Goal: Task Accomplishment & Management: Manage account settings

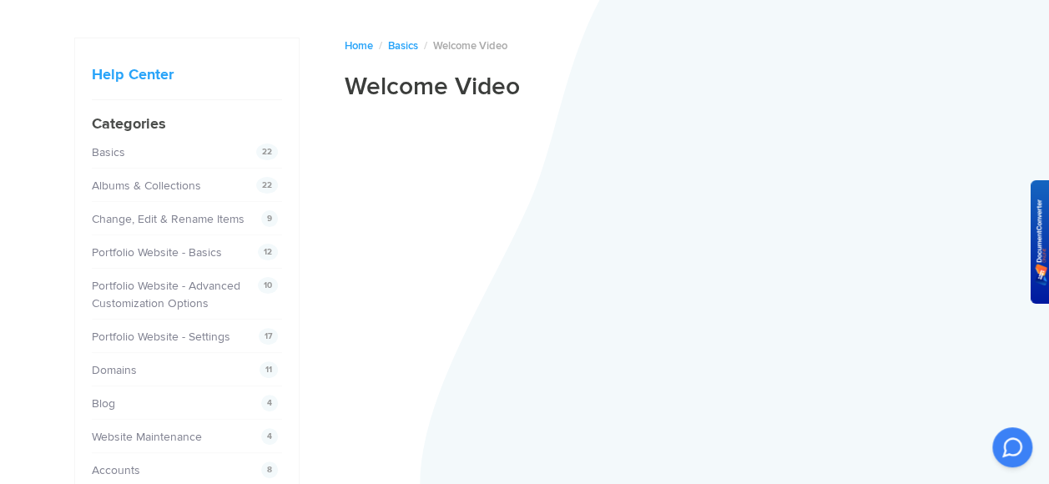
scroll to position [167, 0]
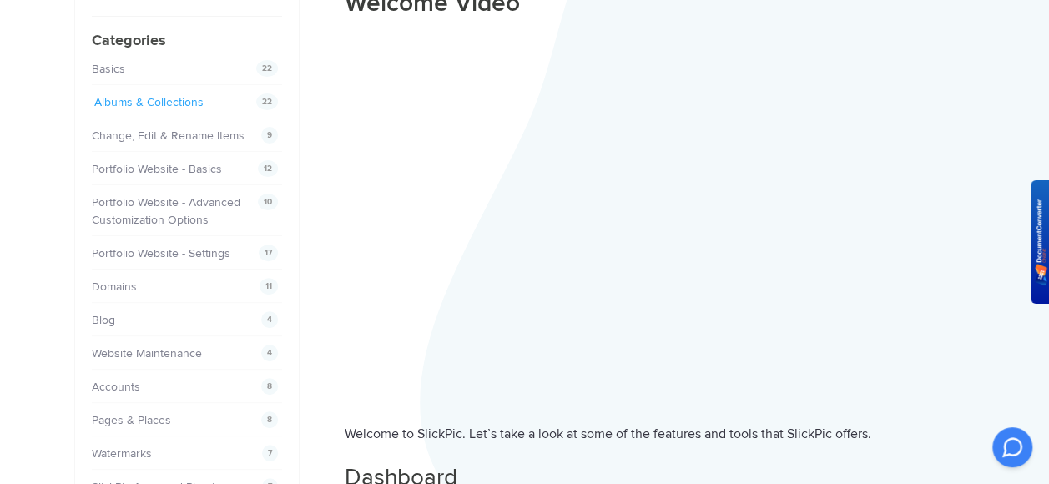
click at [203, 98] on link "Albums & Collections" at bounding box center [148, 102] width 109 height 14
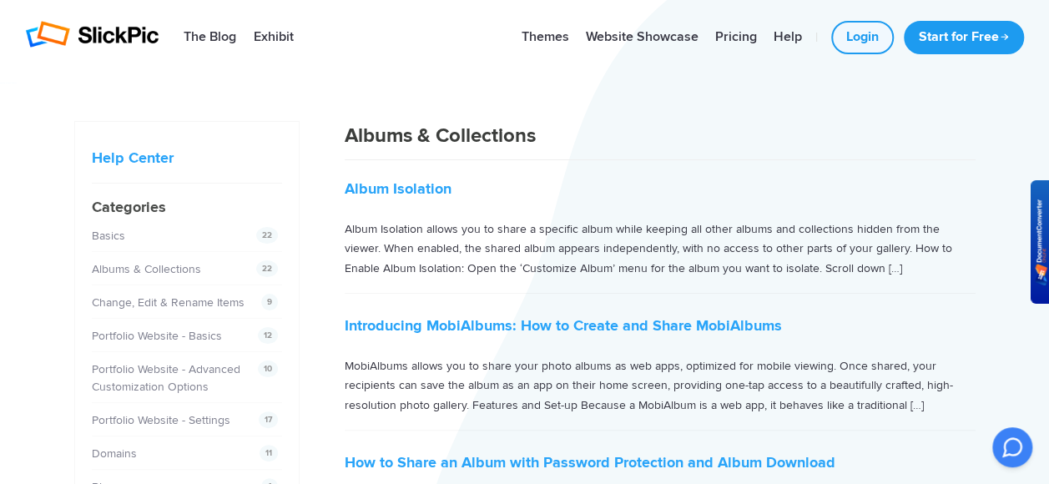
click at [871, 40] on link "Login" at bounding box center [862, 37] width 63 height 33
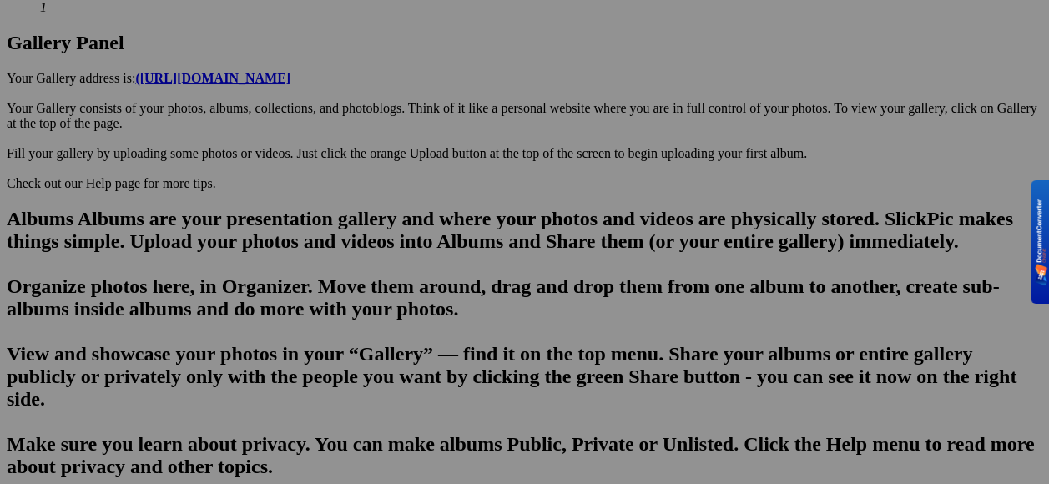
scroll to position [751, 0]
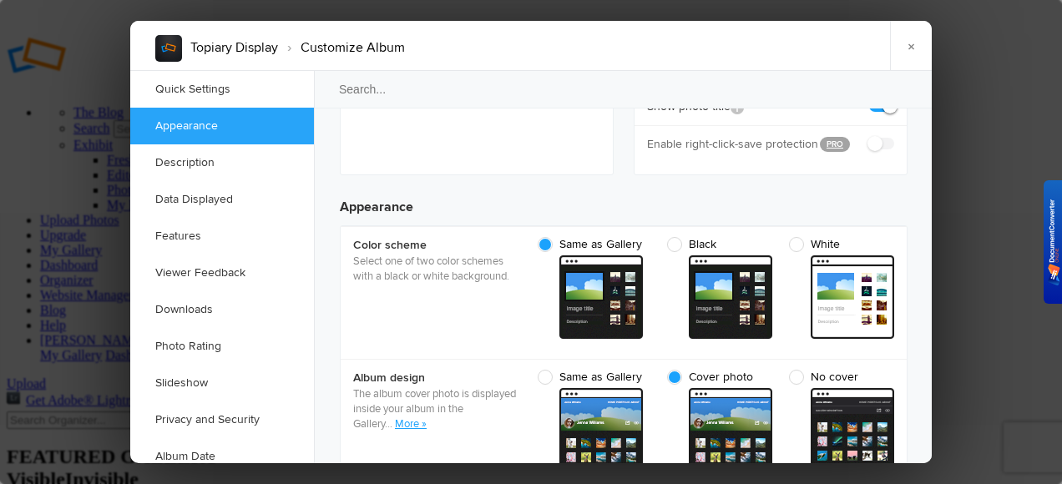
scroll to position [562, 0]
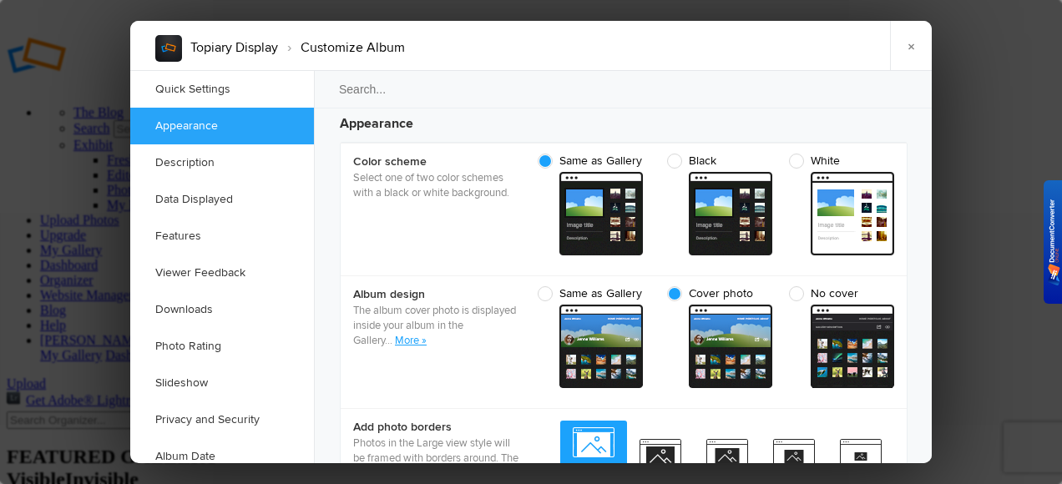
click at [426, 334] on link "More »" at bounding box center [411, 340] width 32 height 13
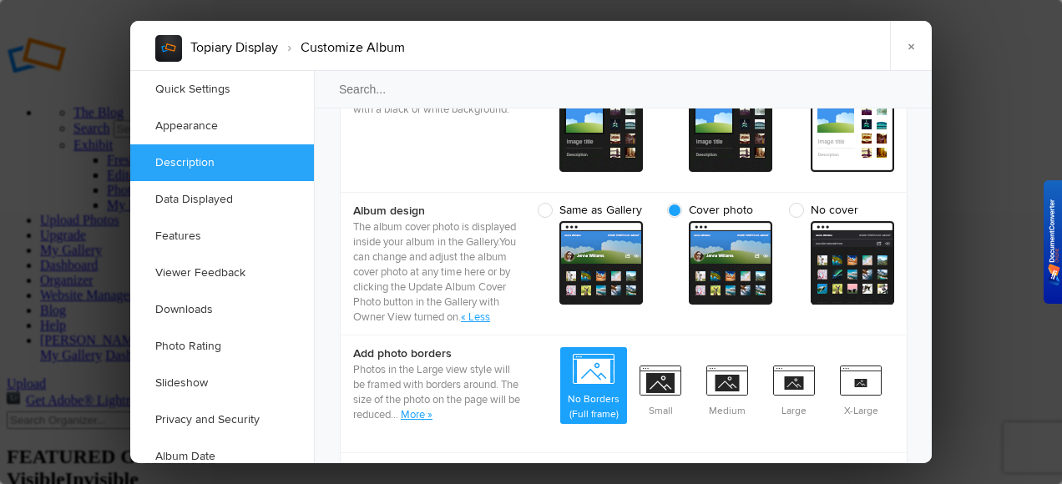
scroll to position [729, 0]
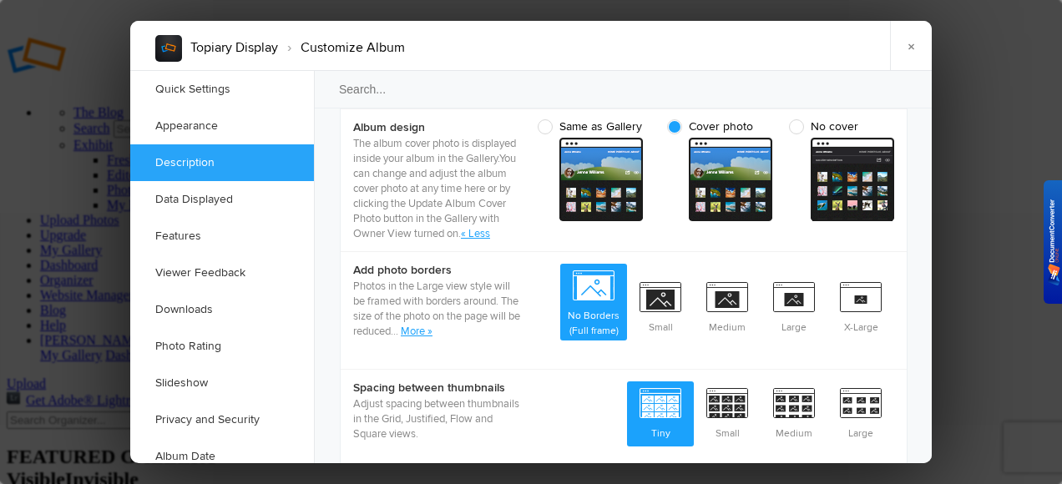
click at [432, 338] on link "More »" at bounding box center [417, 331] width 32 height 13
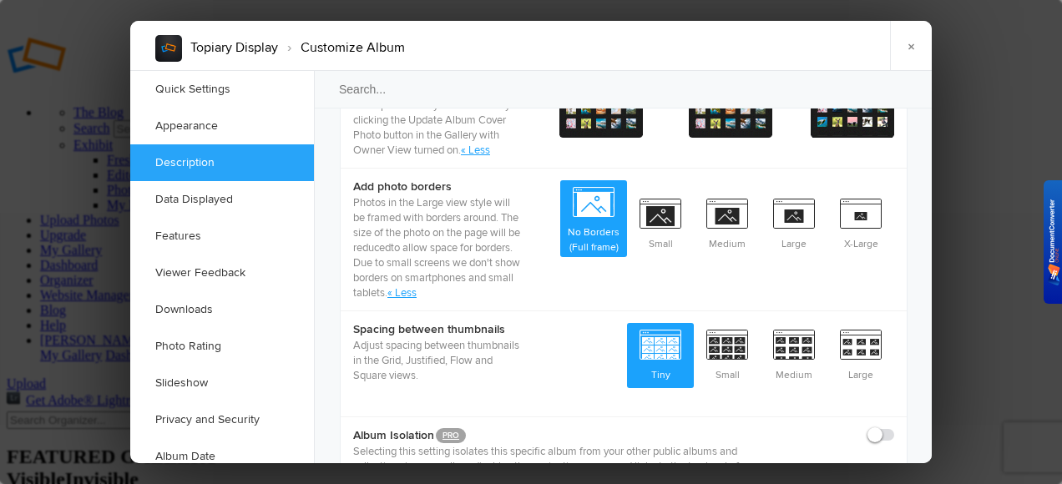
scroll to position [896, 0]
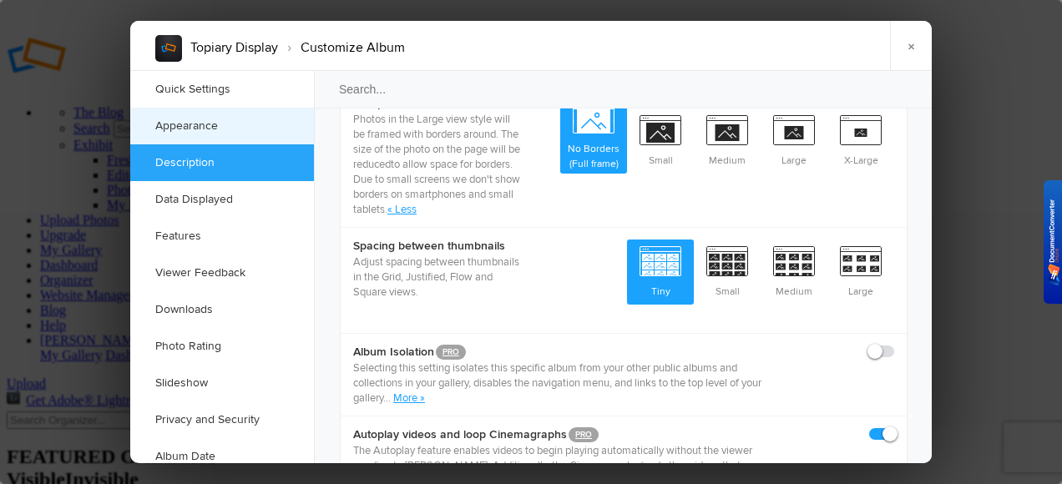
click at [250, 130] on link "Appearance" at bounding box center [222, 126] width 184 height 37
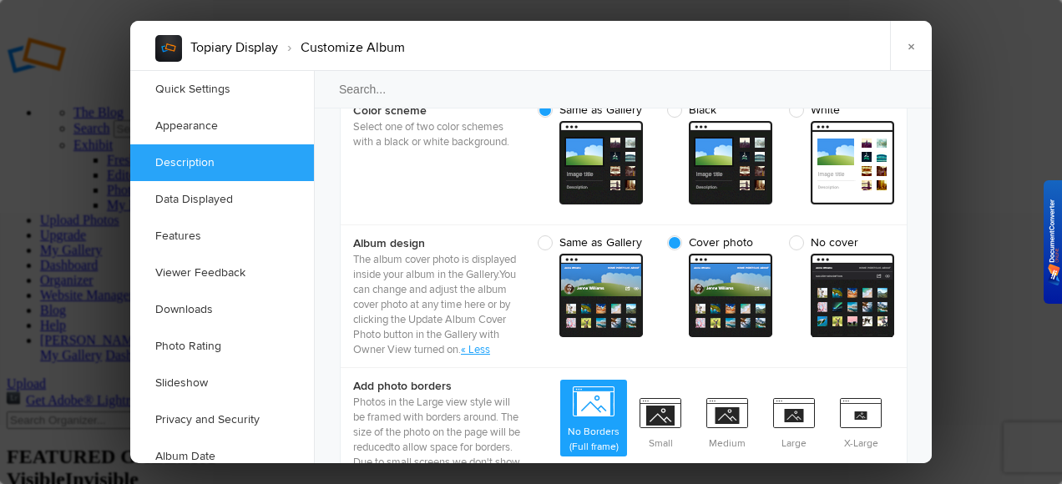
scroll to position [697, 0]
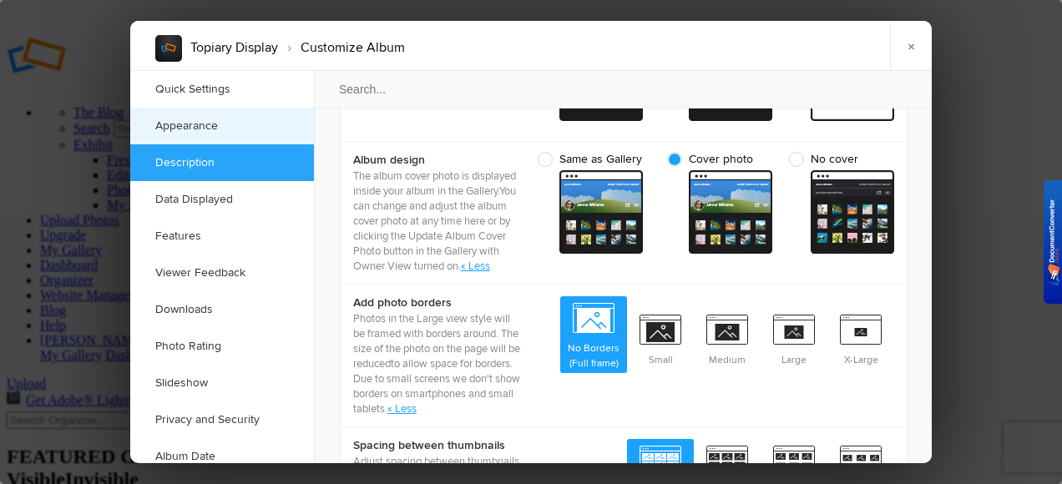
click at [225, 131] on link "Appearance" at bounding box center [222, 126] width 184 height 37
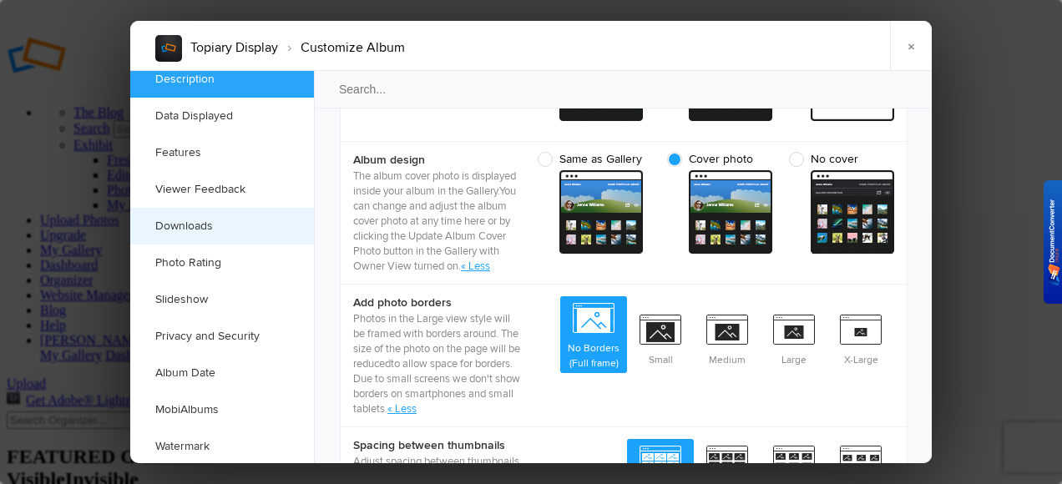
scroll to position [83, 0]
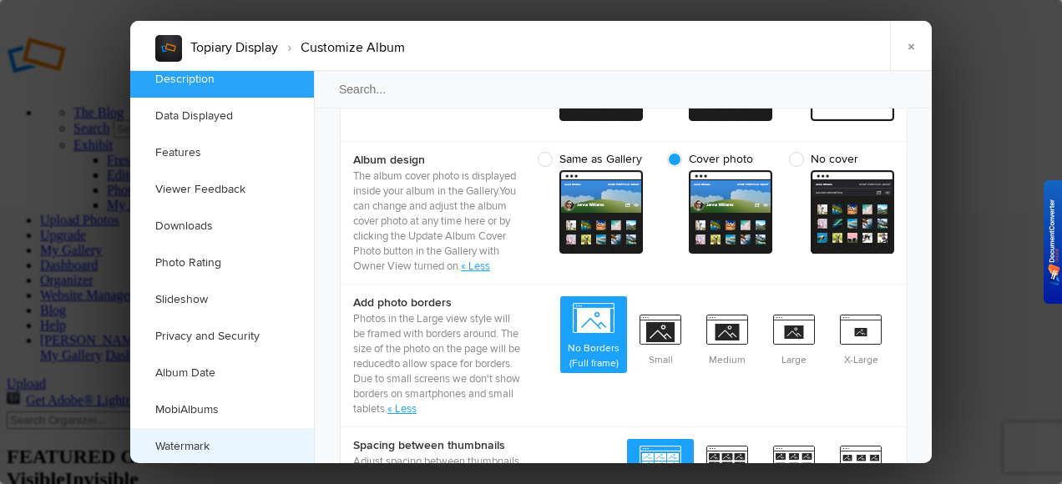
click at [209, 438] on link "Watermark" at bounding box center [222, 446] width 184 height 37
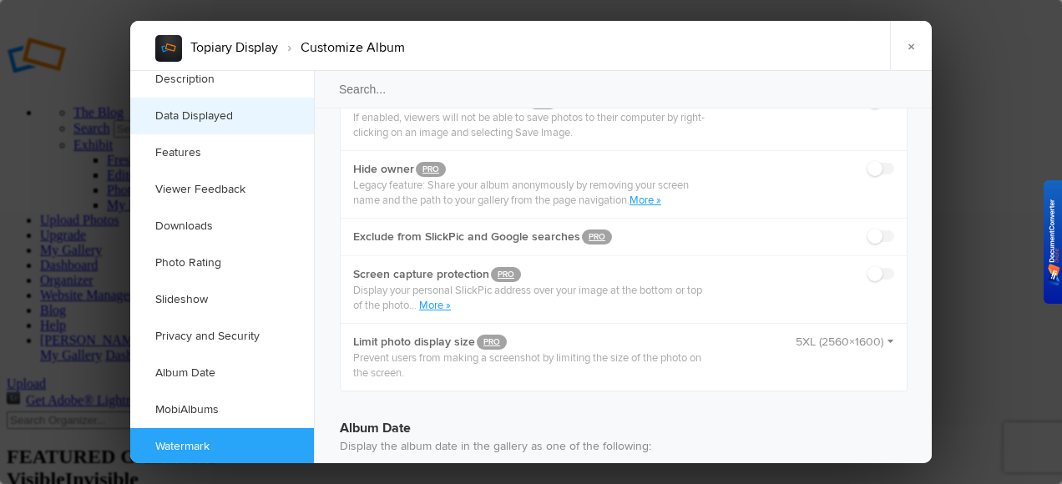
click at [227, 113] on link "Data Displayed" at bounding box center [222, 116] width 184 height 37
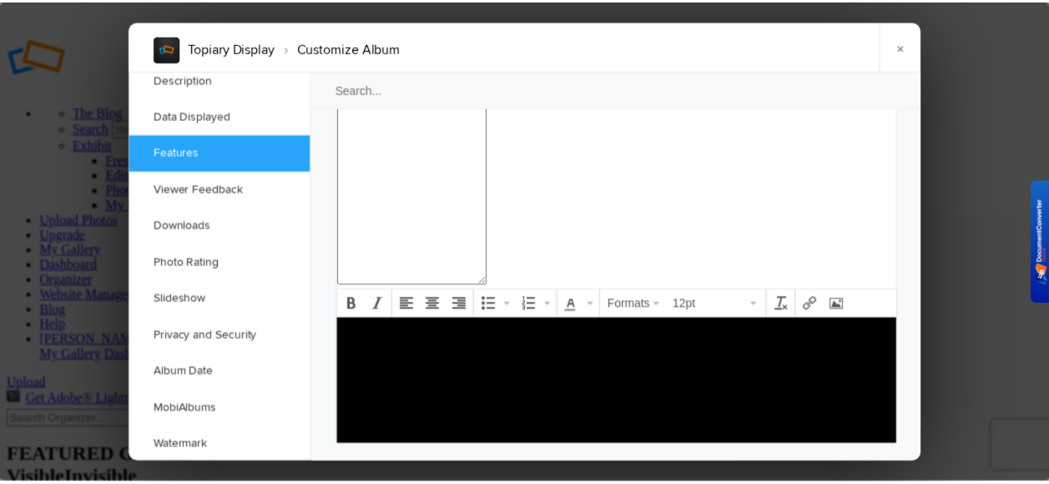
scroll to position [2085, 0]
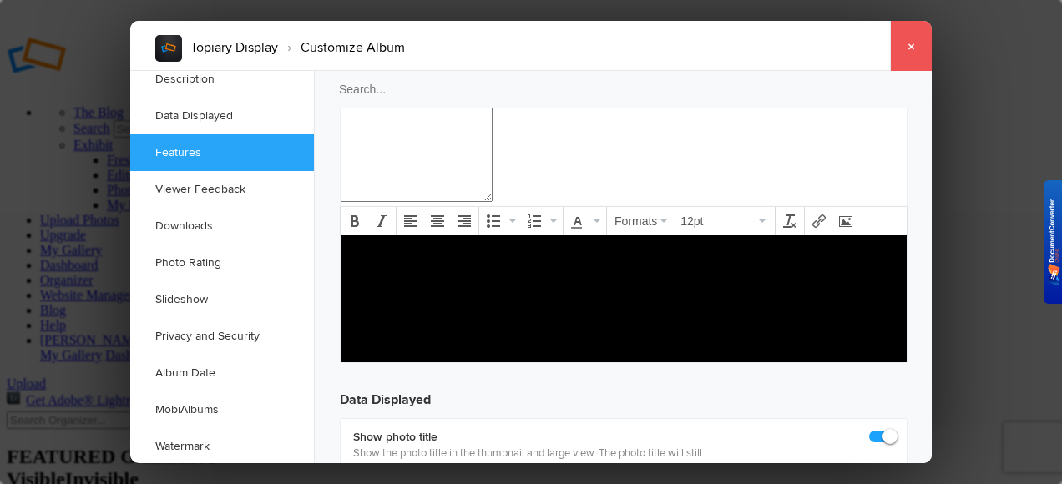
click at [915, 45] on link "×" at bounding box center [911, 46] width 42 height 50
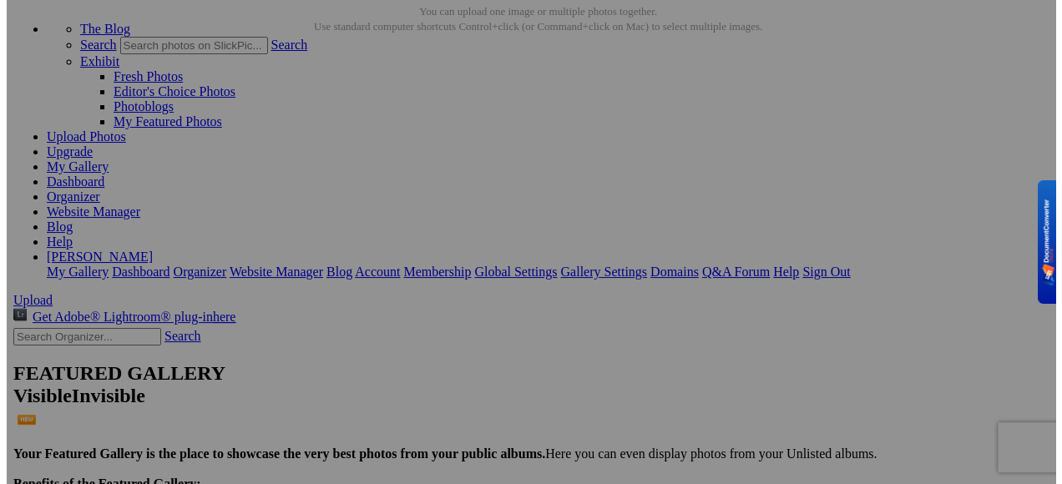
scroll to position [0, 0]
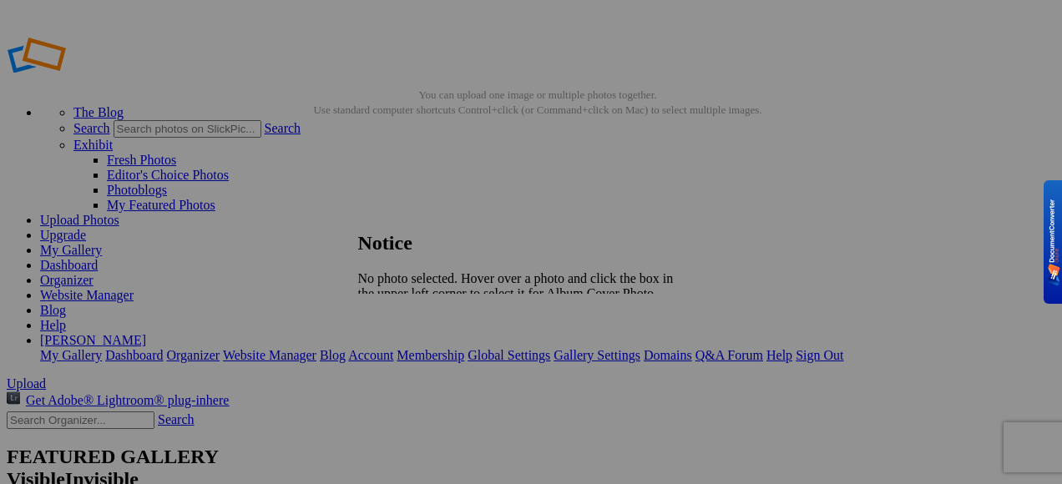
click at [388, 329] on span "Close" at bounding box center [373, 322] width 30 height 14
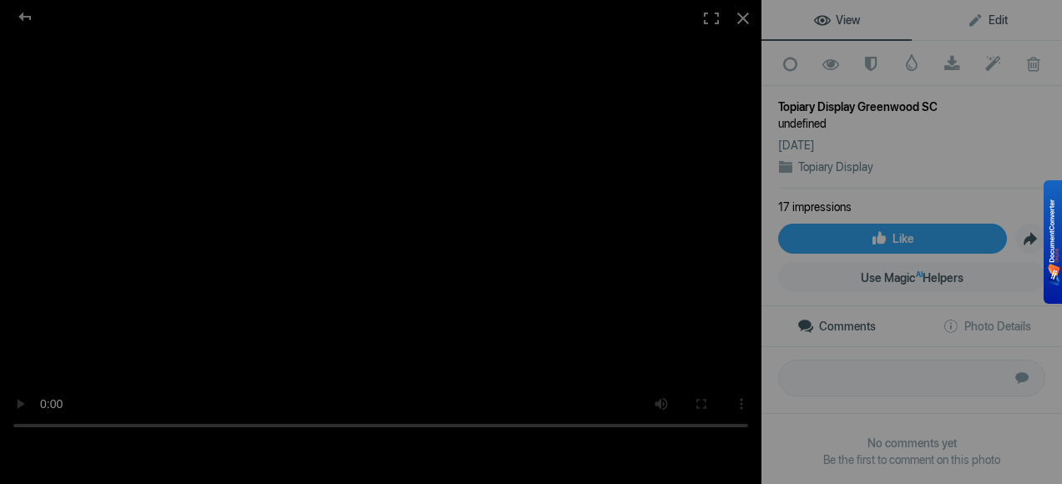
click at [986, 20] on span "Edit" at bounding box center [986, 19] width 41 height 13
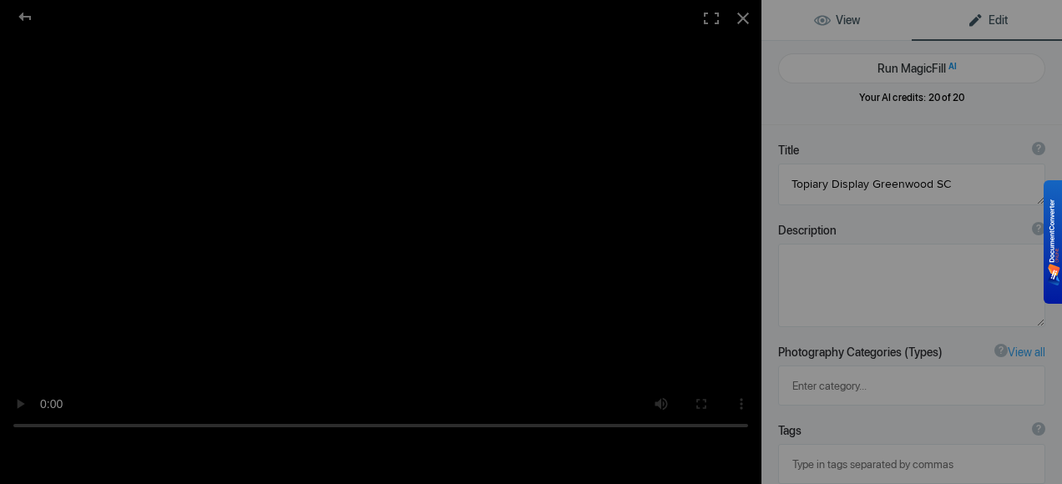
click at [843, 24] on span "View" at bounding box center [837, 19] width 46 height 13
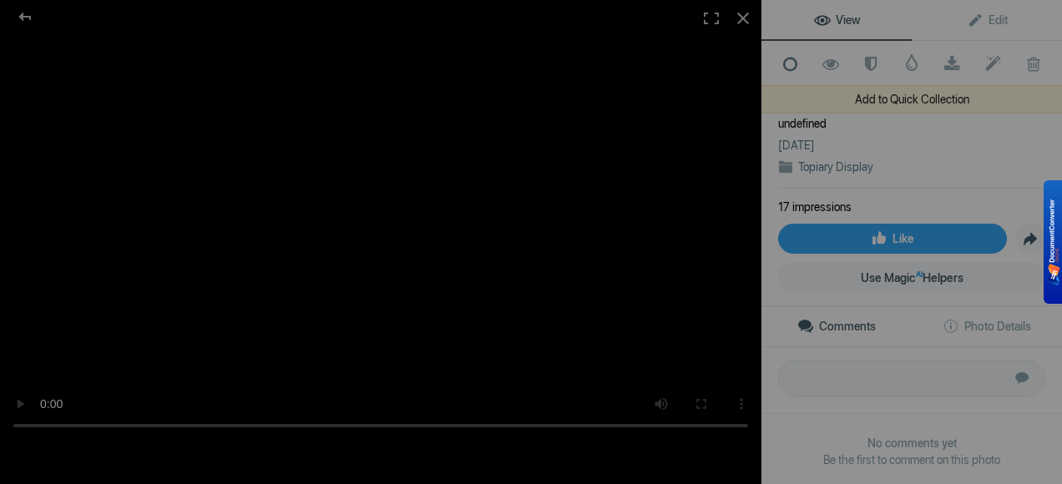
scroll to position [33, 0]
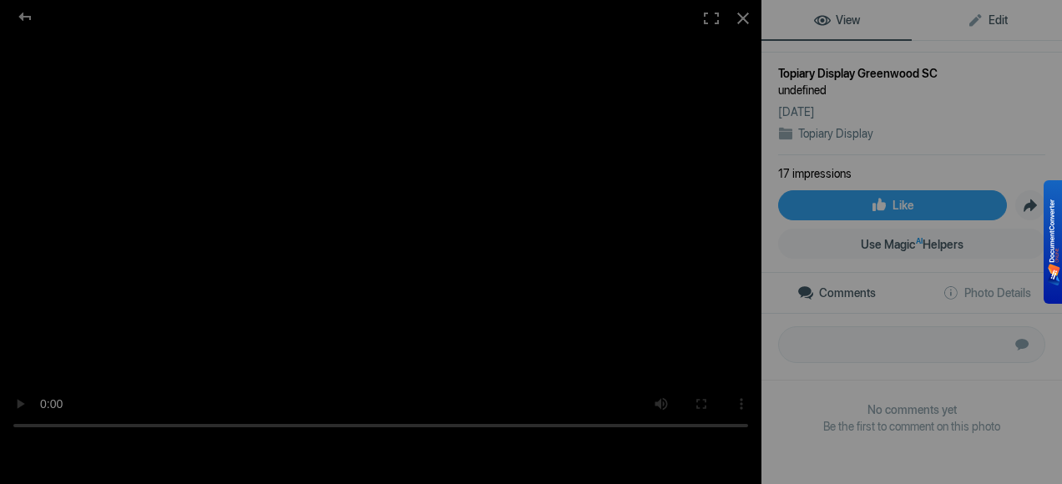
click at [981, 17] on span "Edit" at bounding box center [986, 19] width 41 height 13
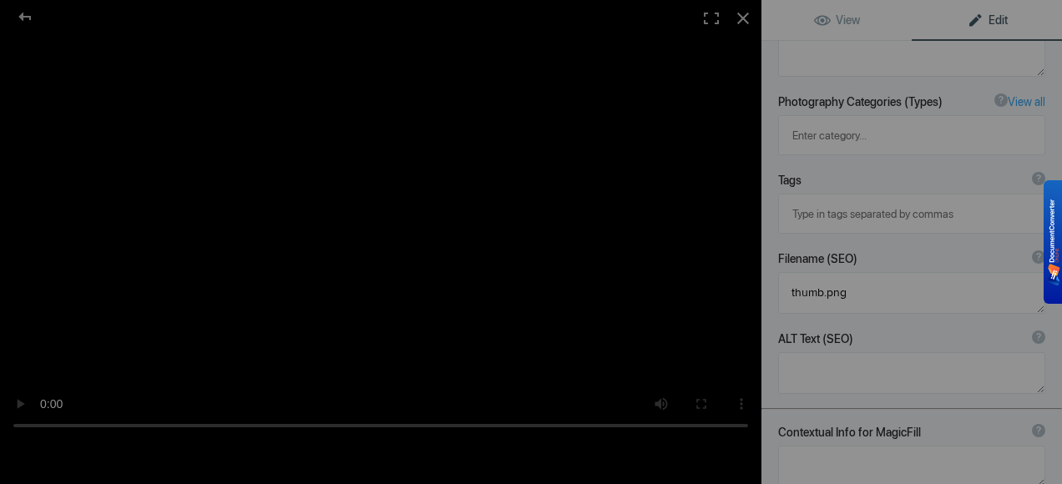
scroll to position [327, 0]
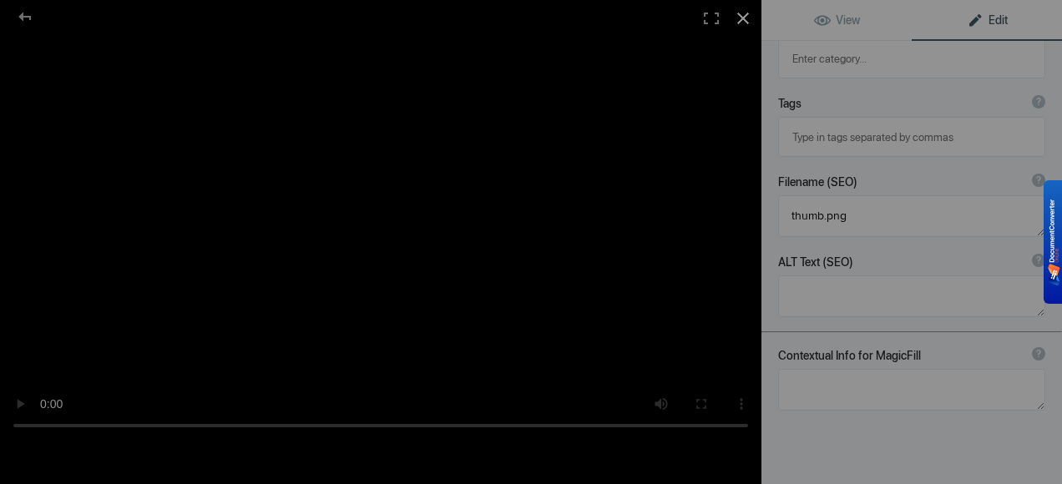
click at [738, 12] on div at bounding box center [742, 18] width 37 height 37
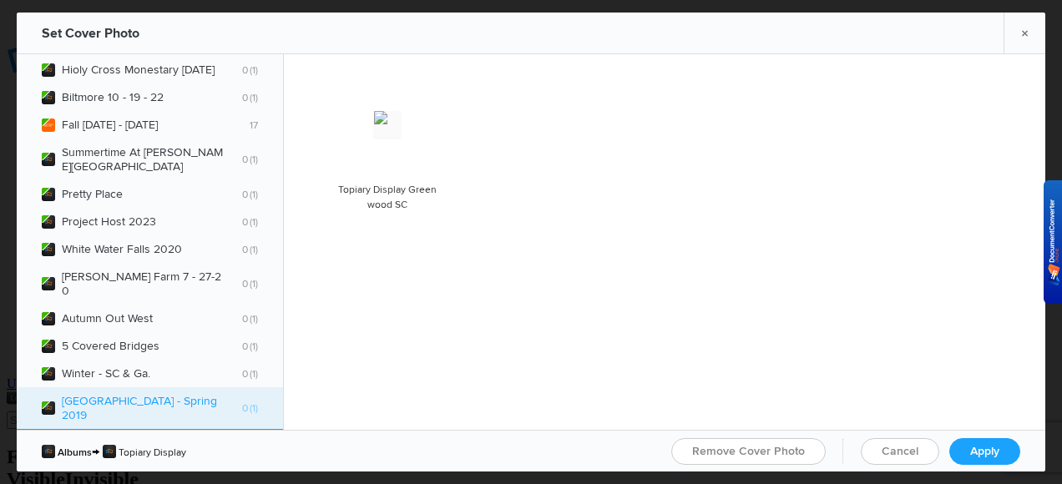
scroll to position [1586, 0]
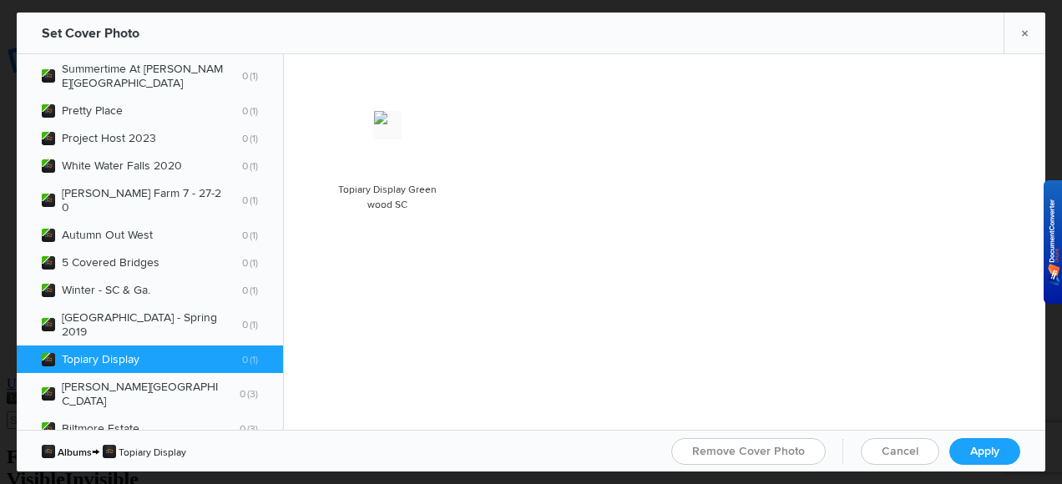
click at [173, 352] on span "Topiary Display 0 1" at bounding box center [150, 359] width 216 height 14
drag, startPoint x: 170, startPoint y: 308, endPoint x: 310, endPoint y: 359, distance: 149.2
click at [310, 359] on div "Albums Fall 2020 0 1 Autumn Out West 0 1 Monument Valley 0 1 Furman Photography…" at bounding box center [531, 242] width 1028 height 376
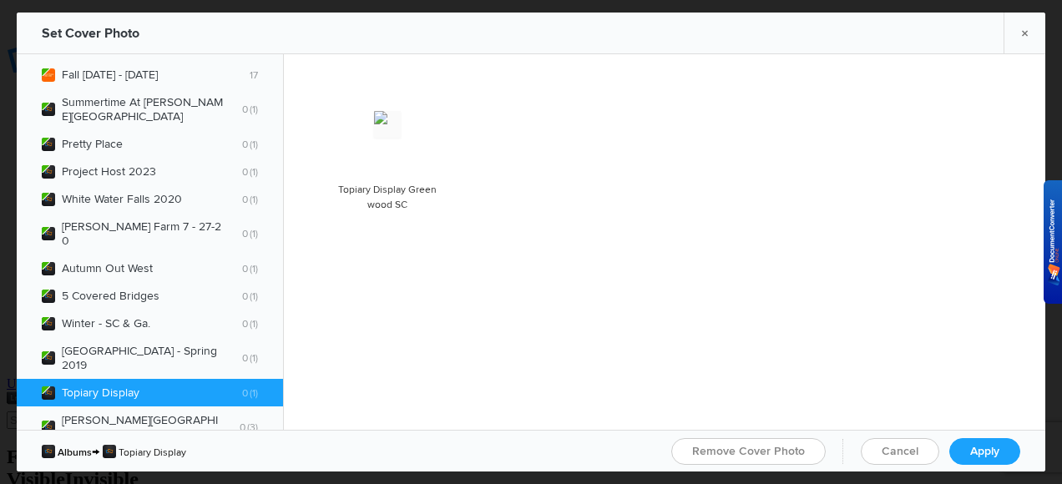
click at [62, 386] on b "Topiary Display 0 1" at bounding box center [160, 393] width 196 height 14
drag, startPoint x: 48, startPoint y: 344, endPoint x: 487, endPoint y: 356, distance: 438.3
click at [487, 356] on div "Albums Fall 2020 0 1 Autumn Out West 0 1 Monument Valley 0 1 Furman Photography…" at bounding box center [531, 242] width 1028 height 376
click at [52, 386] on img at bounding box center [48, 392] width 13 height 13
click at [109, 32] on div "Set Cover Photo" at bounding box center [91, 34] width 98 height 42
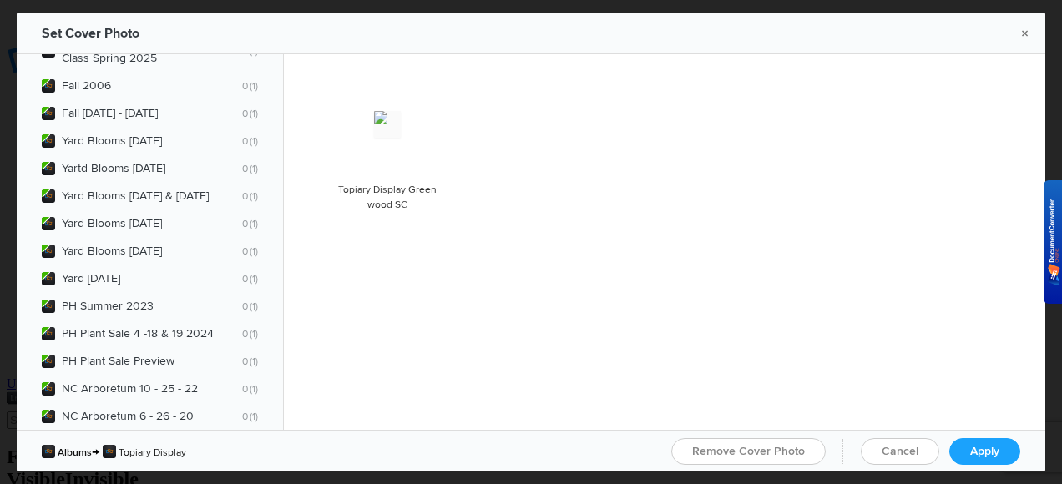
scroll to position [0, 0]
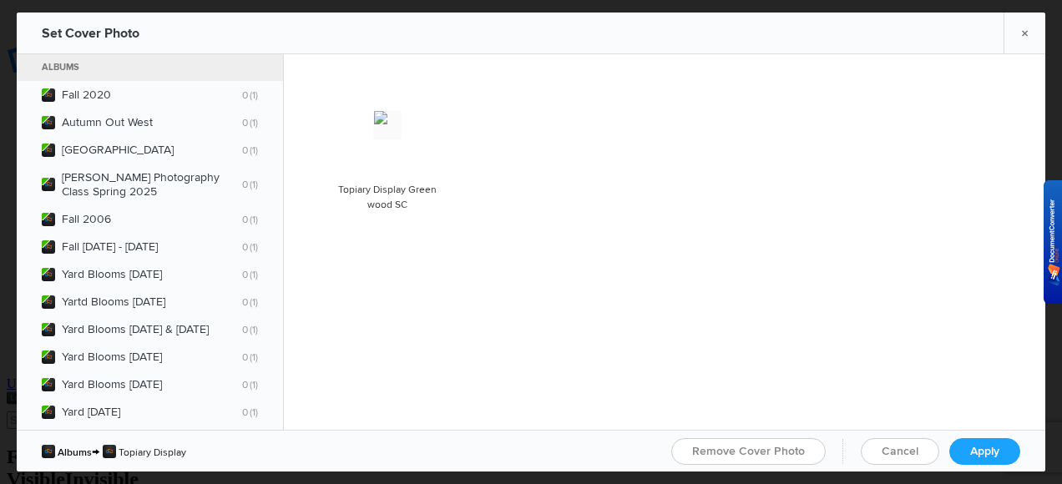
click at [95, 33] on div "Set Cover Photo" at bounding box center [91, 34] width 98 height 42
drag, startPoint x: 98, startPoint y: 30, endPoint x: 491, endPoint y: 187, distance: 423.2
click at [491, 187] on div "Photo is hidden Topiary Display Greenwood SC" at bounding box center [672, 155] width 694 height 185
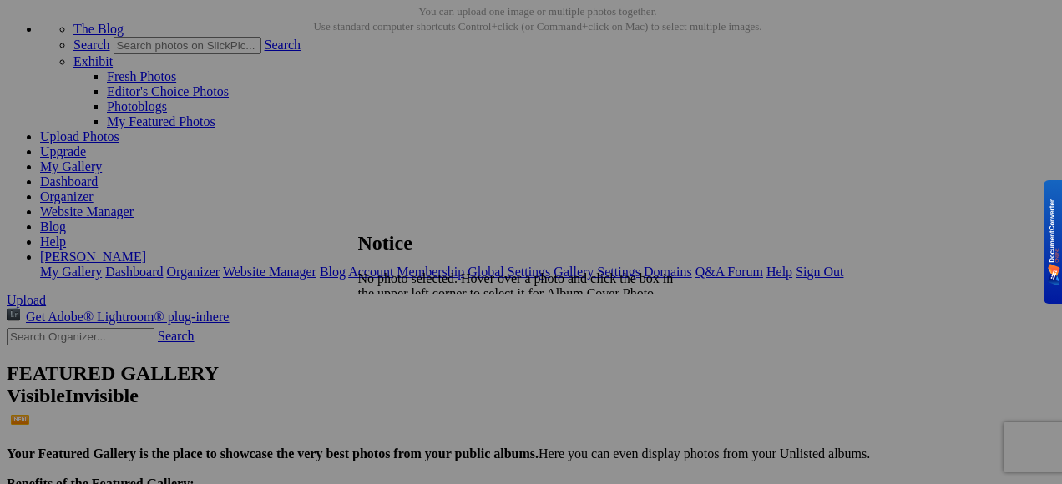
click at [388, 329] on span "Close" at bounding box center [373, 322] width 30 height 14
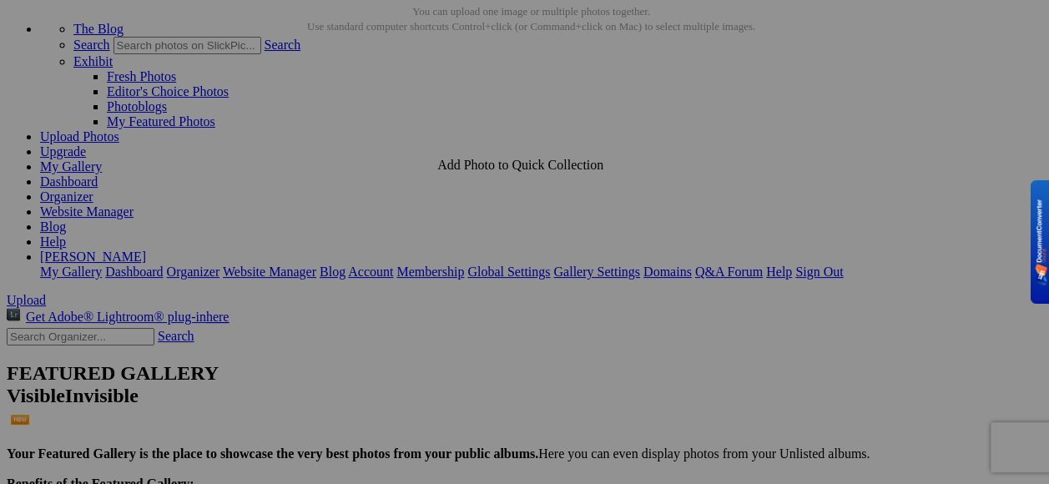
drag, startPoint x: 483, startPoint y: 235, endPoint x: 333, endPoint y: 225, distance: 150.5
drag, startPoint x: 333, startPoint y: 225, endPoint x: 532, endPoint y: 304, distance: 214.3
drag, startPoint x: 572, startPoint y: 260, endPoint x: 325, endPoint y: 223, distance: 249.9
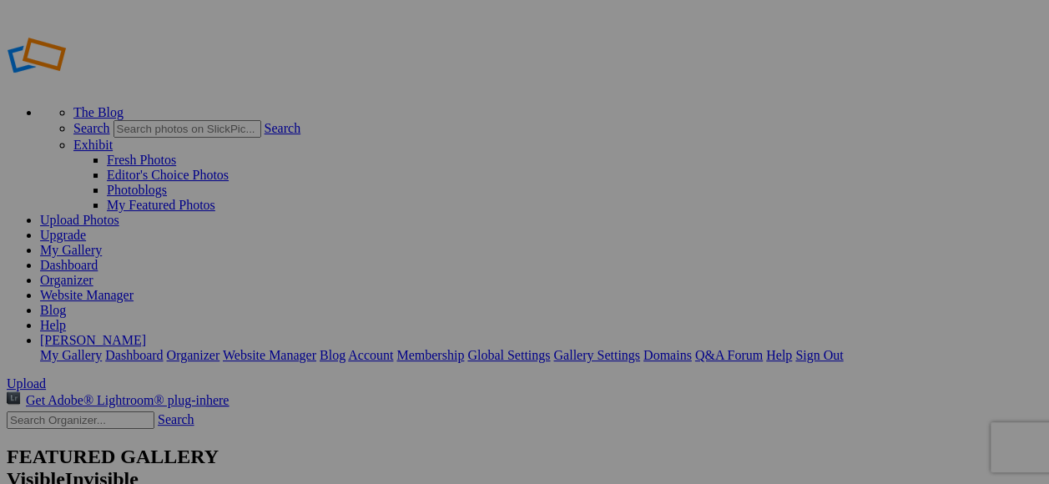
type input "Topiary Display"
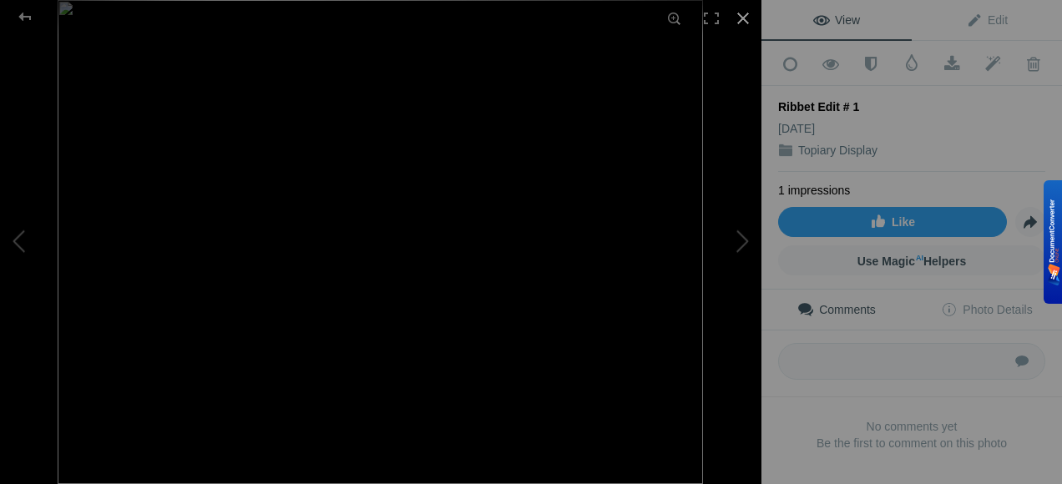
click at [739, 18] on div at bounding box center [742, 18] width 37 height 37
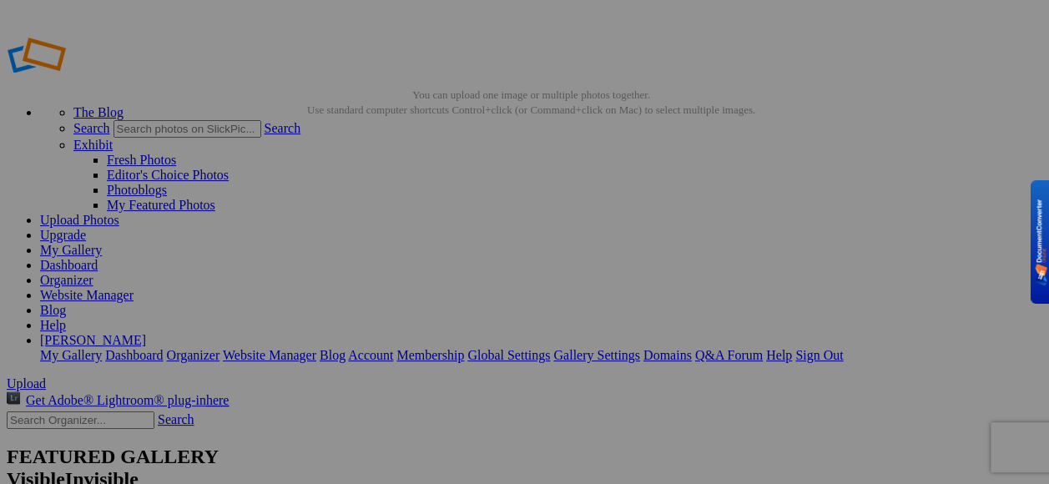
drag, startPoint x: 490, startPoint y: 284, endPoint x: 669, endPoint y: 402, distance: 215.0
drag, startPoint x: 486, startPoint y: 264, endPoint x: 527, endPoint y: 227, distance: 55.6
drag, startPoint x: 454, startPoint y: 244, endPoint x: 552, endPoint y: 364, distance: 155.4
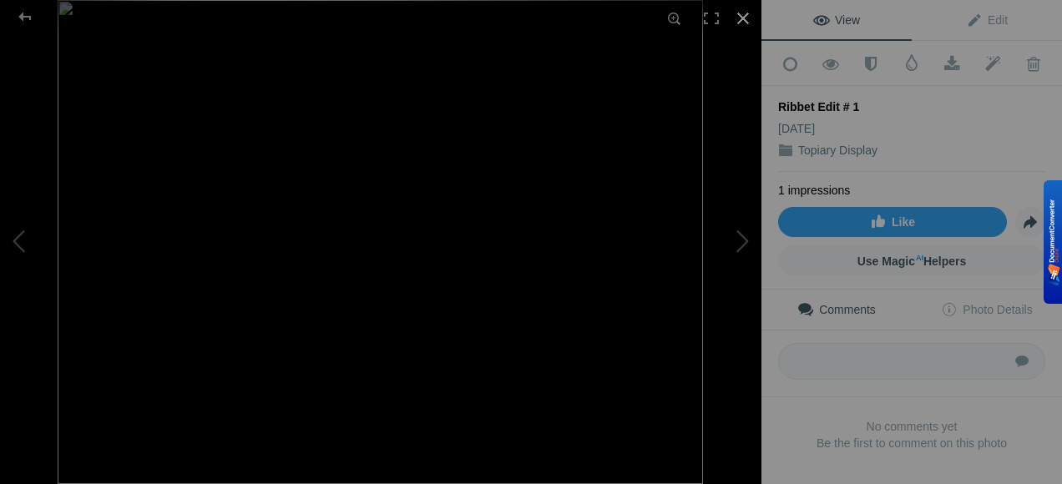
click at [736, 18] on div at bounding box center [742, 18] width 37 height 37
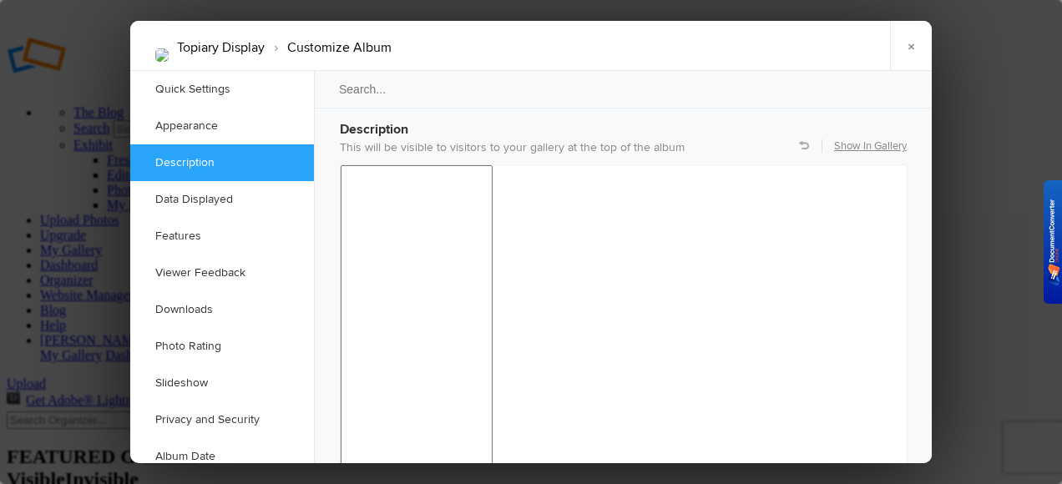
scroll to position [1419, 0]
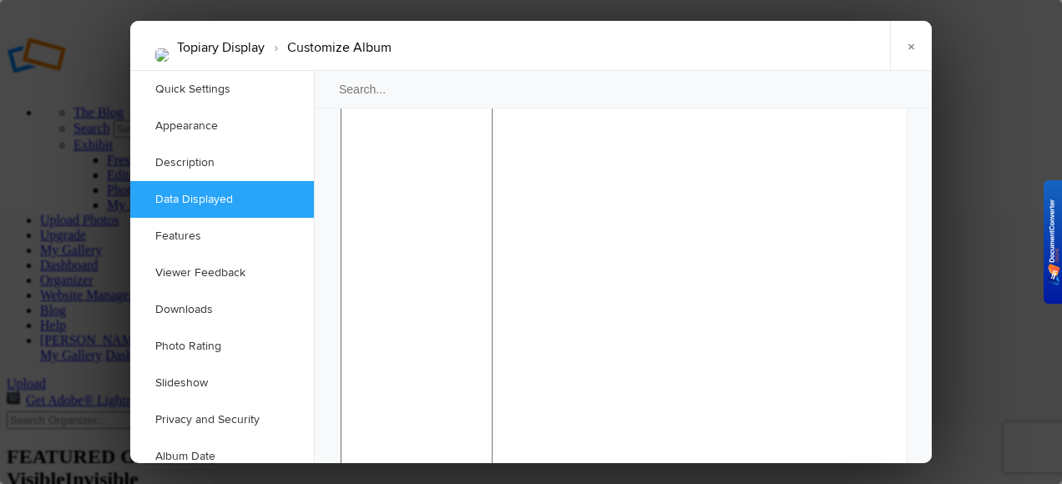
drag, startPoint x: 664, startPoint y: 953, endPoint x: 532, endPoint y: 926, distance: 134.7
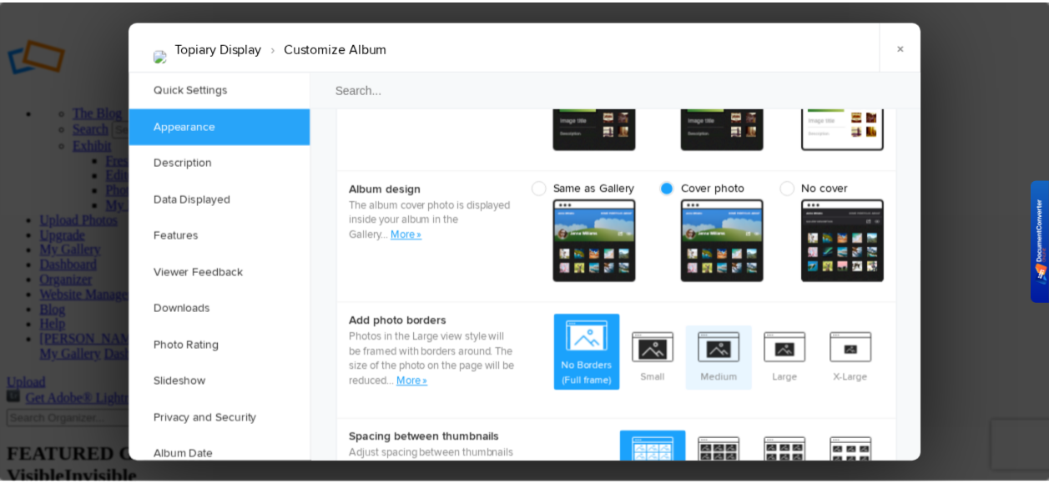
scroll to position [417, 0]
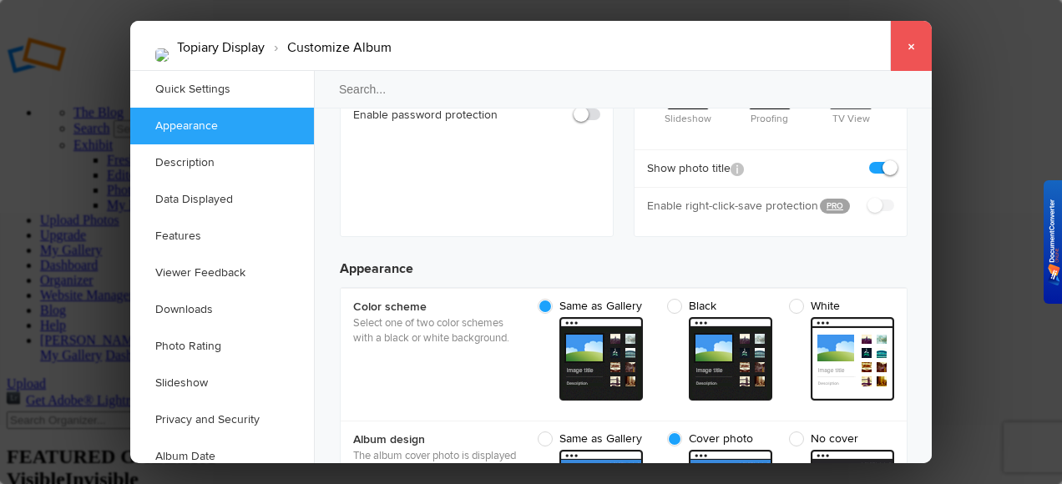
click at [907, 44] on link "×" at bounding box center [911, 46] width 42 height 50
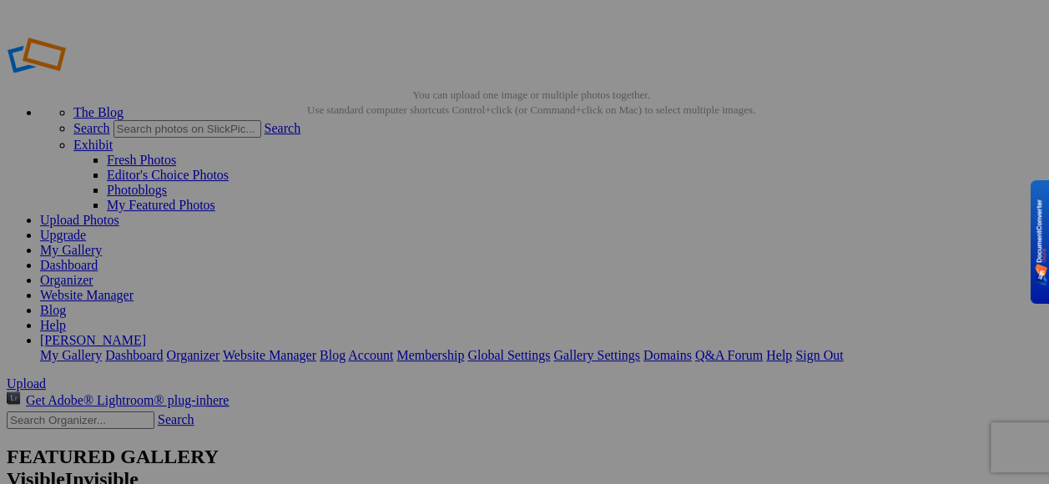
type input "Topiary Display"
click at [393, 348] on link "Account" at bounding box center [370, 355] width 45 height 14
